Goal: Find specific page/section: Find specific page/section

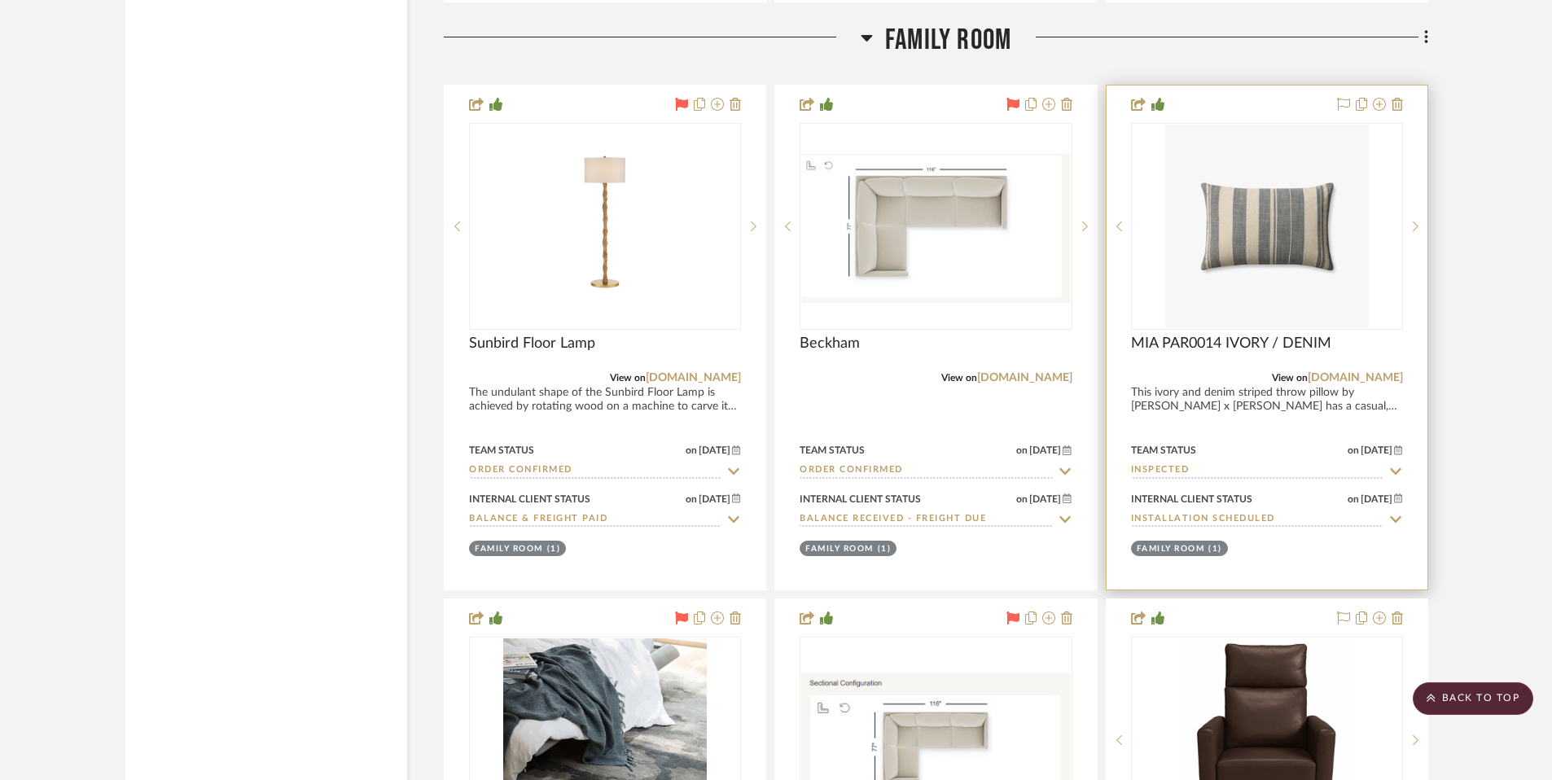
scroll to position [3865, 0]
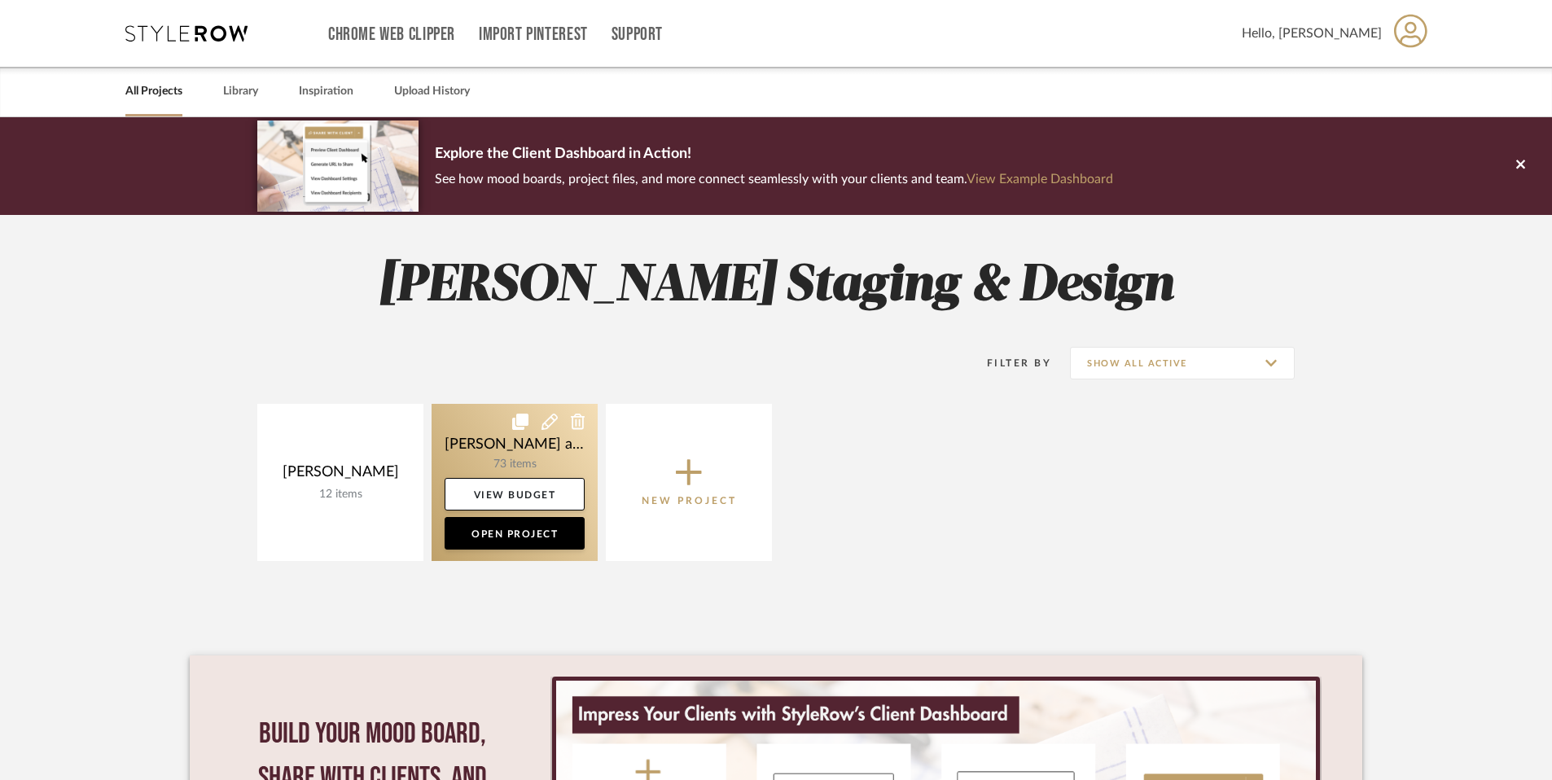
click at [457, 423] on link at bounding box center [515, 482] width 166 height 157
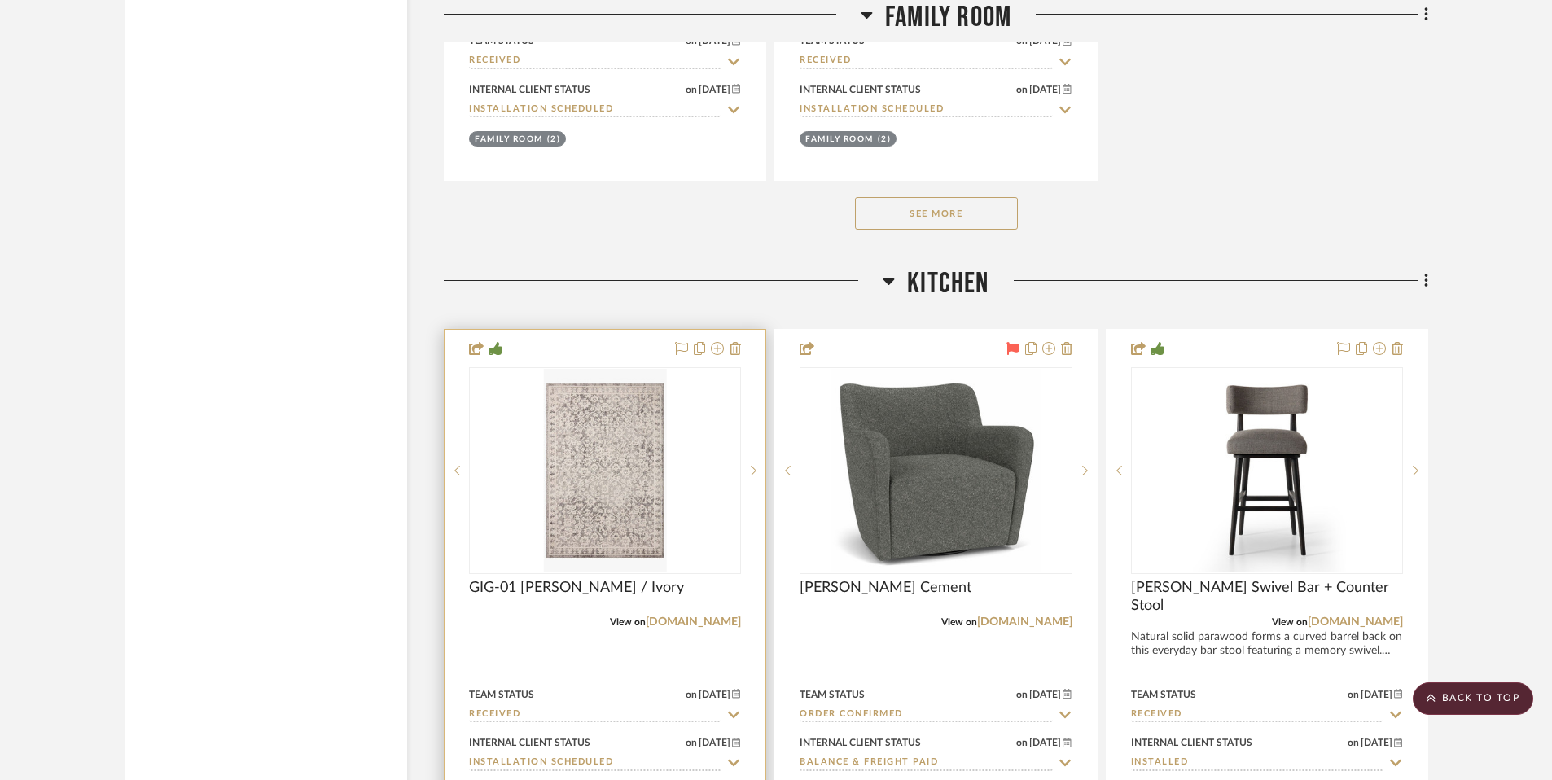
scroll to position [5320, 0]
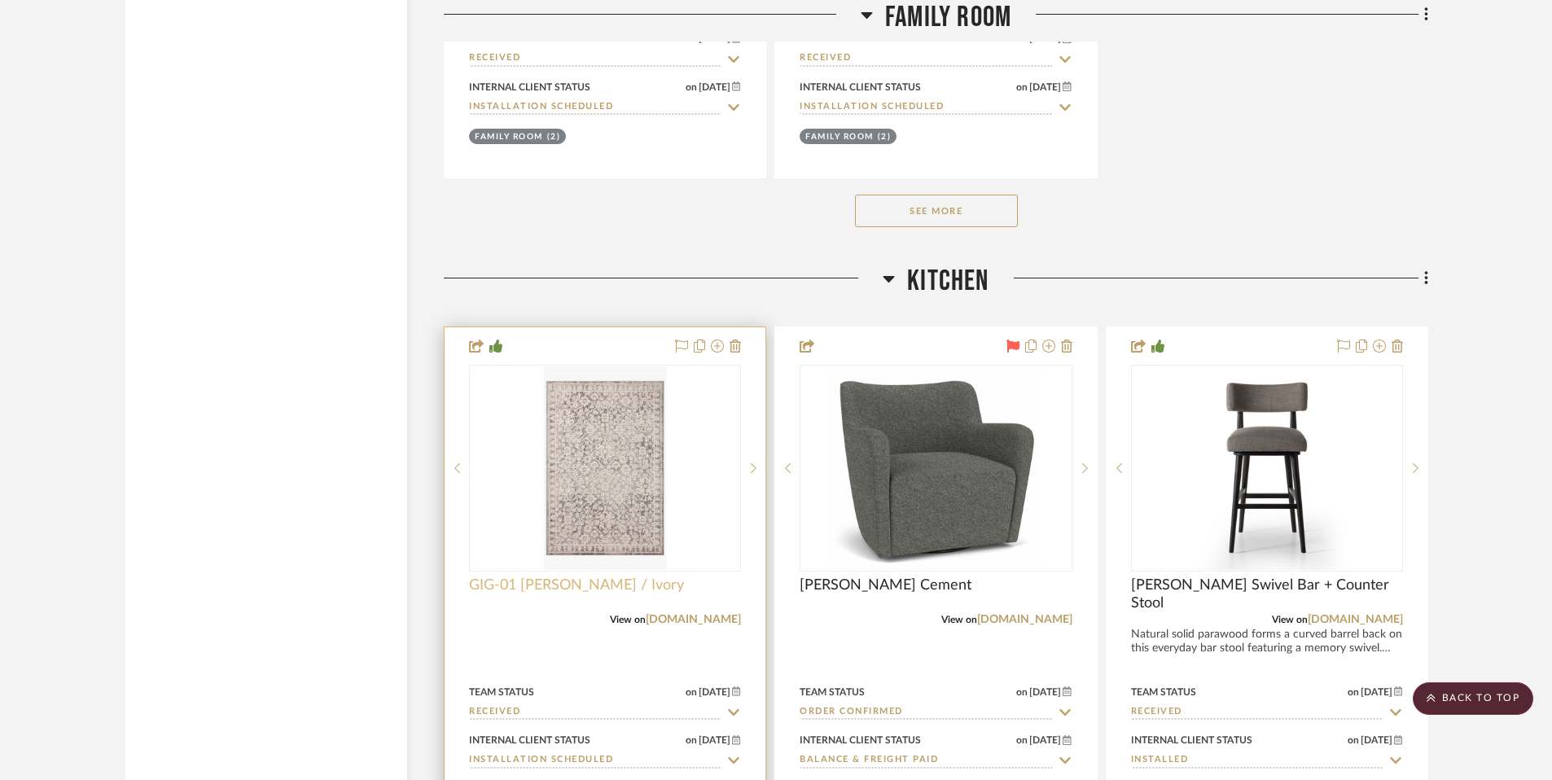
click at [489, 594] on span "GIG-01 [PERSON_NAME] / Ivory" at bounding box center [576, 585] width 215 height 18
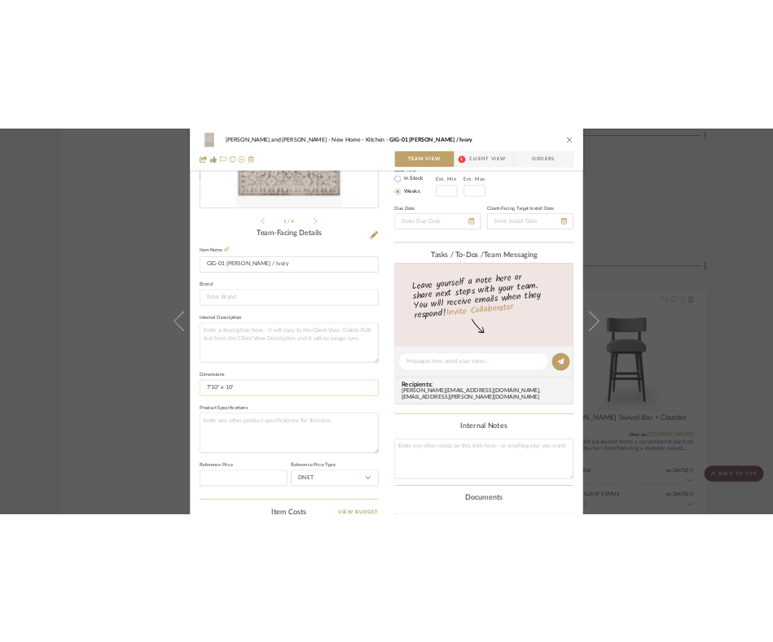
scroll to position [343, 0]
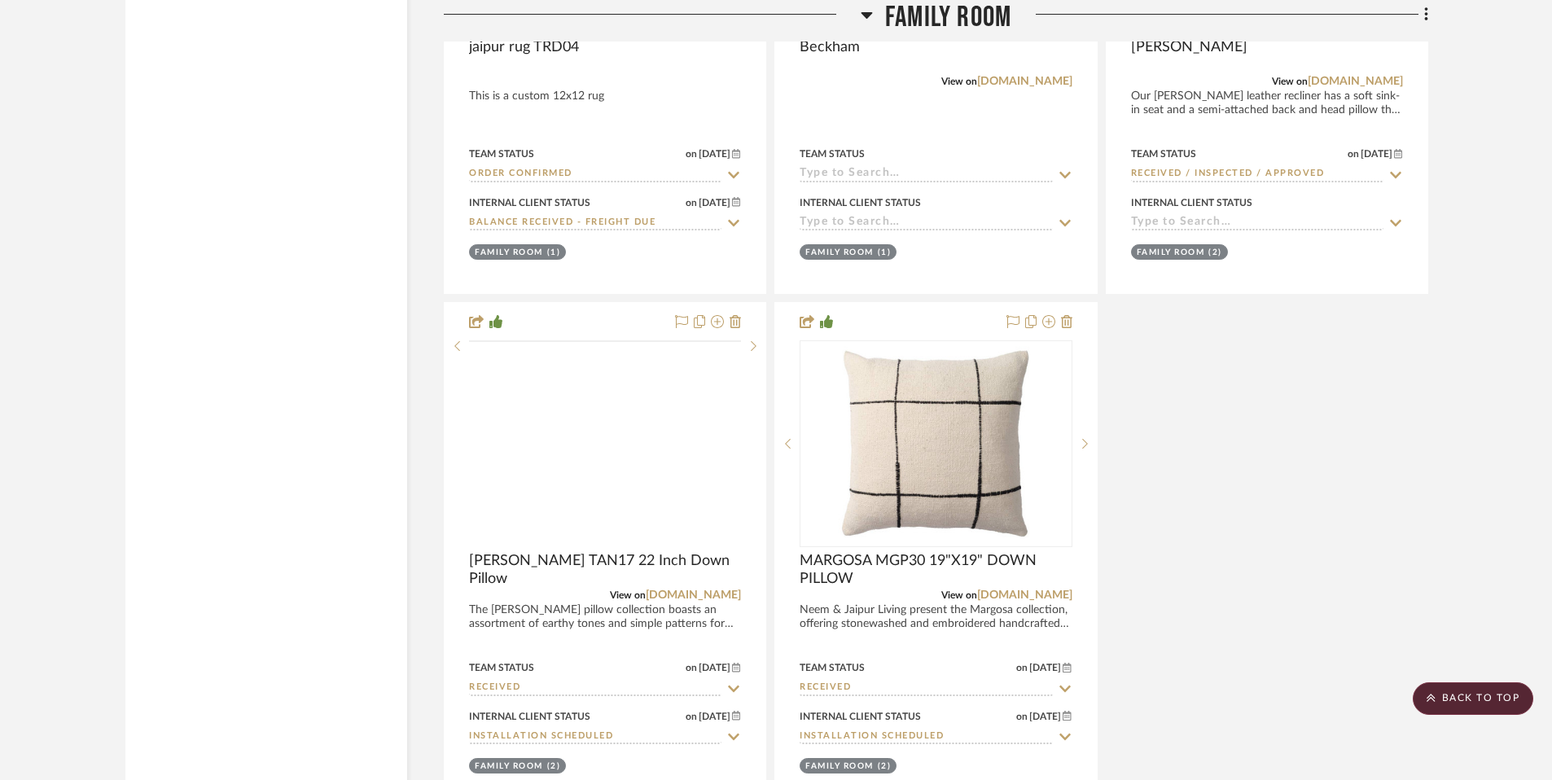
scroll to position [4693, 0]
